Goal: Check status

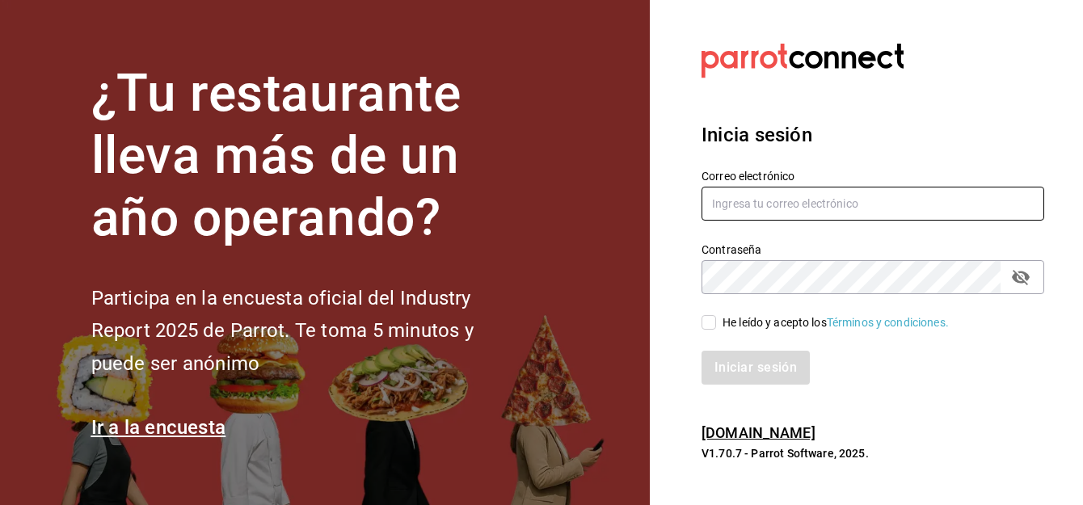
click at [836, 206] on input "text" at bounding box center [873, 204] width 343 height 34
type input "[PERSON_NAME][EMAIL_ADDRESS][DOMAIN_NAME]"
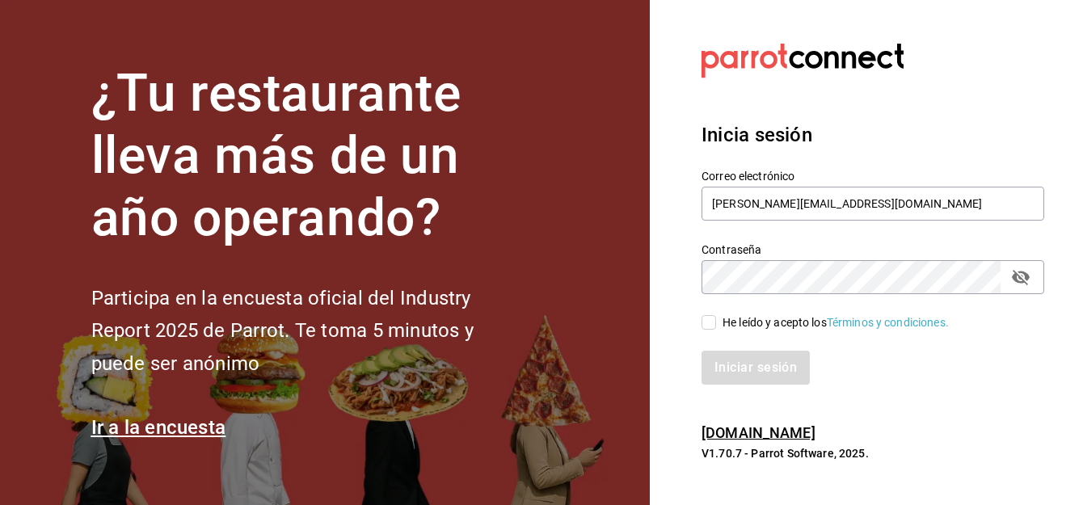
click at [715, 320] on input "He leído y acepto los Términos y condiciones." at bounding box center [709, 322] width 15 height 15
checkbox input "true"
click at [743, 376] on button "Iniciar sesión" at bounding box center [757, 368] width 110 height 34
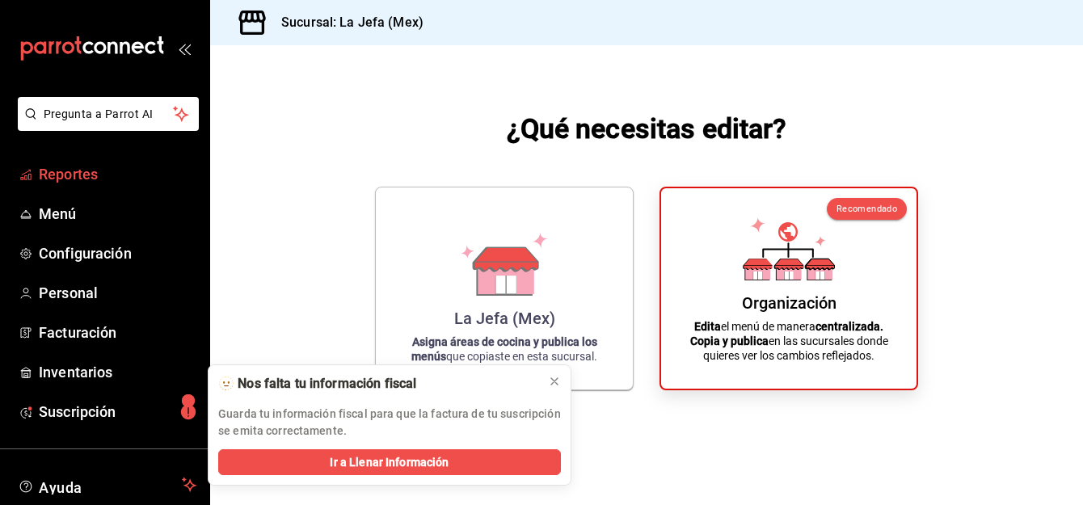
click at [78, 169] on span "Reportes" at bounding box center [118, 174] width 158 height 22
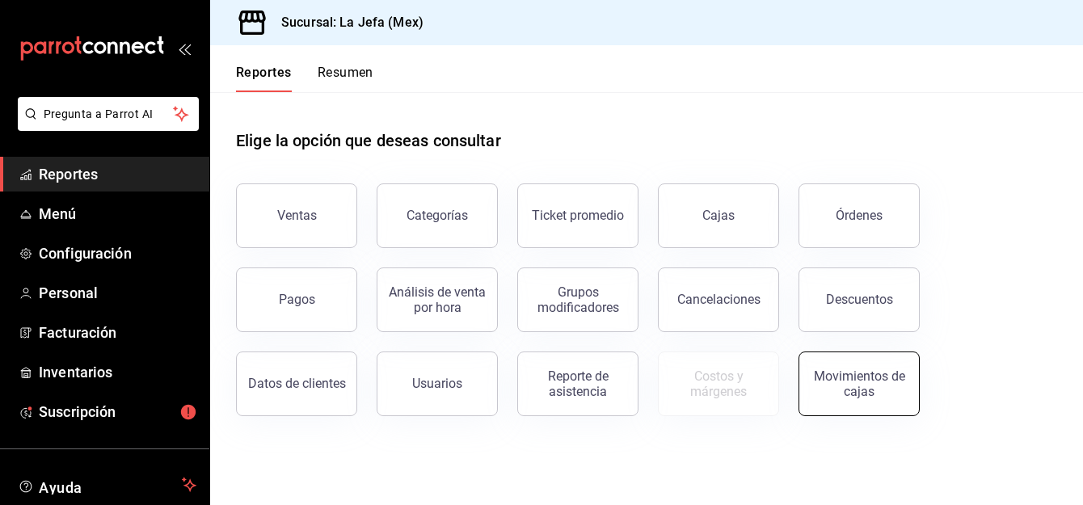
click at [871, 379] on div "Movimientos de cajas" at bounding box center [859, 384] width 100 height 31
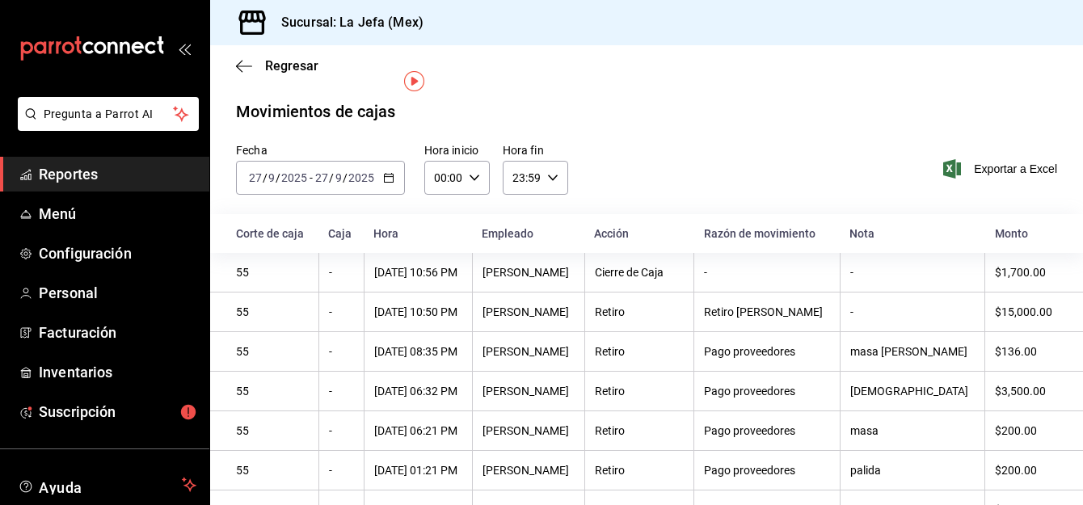
scroll to position [71, 0]
